Goal: Task Accomplishment & Management: Manage account settings

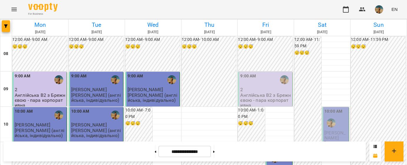
scroll to position [144, 0]
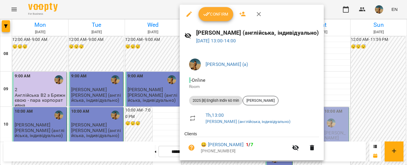
click at [224, 15] on span "Confirm" at bounding box center [215, 14] width 25 height 7
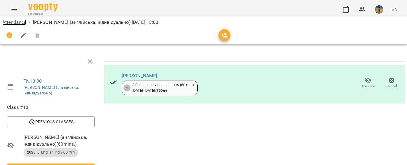
click at [14, 23] on link "Attendance" at bounding box center [14, 22] width 24 height 6
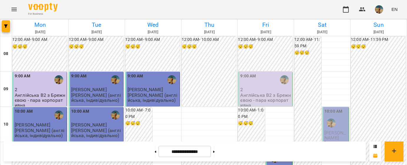
scroll to position [296, 0]
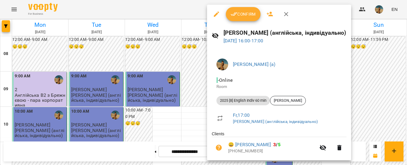
click at [241, 15] on span "Confirm" at bounding box center [242, 14] width 25 height 7
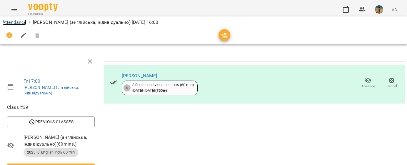
click at [14, 22] on link "Attendance" at bounding box center [14, 22] width 24 height 6
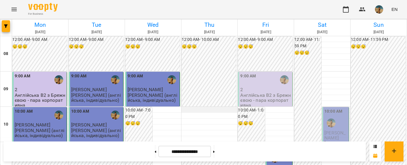
scroll to position [61, 0]
